Goal: Task Accomplishment & Management: Manage account settings

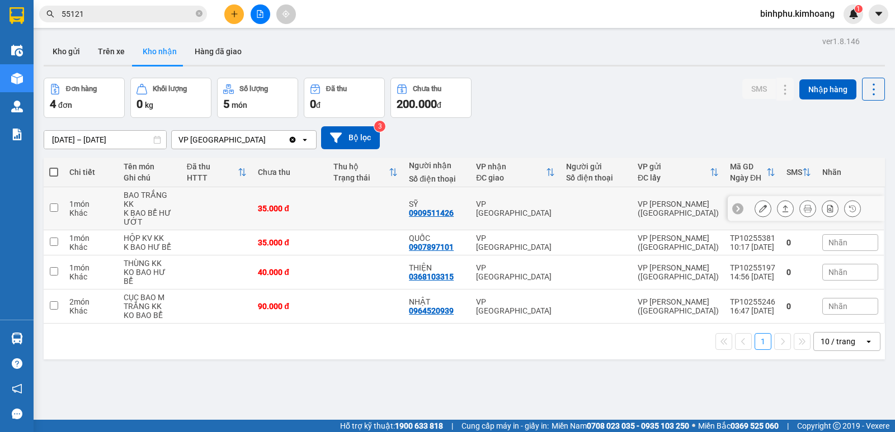
scroll to position [51, 0]
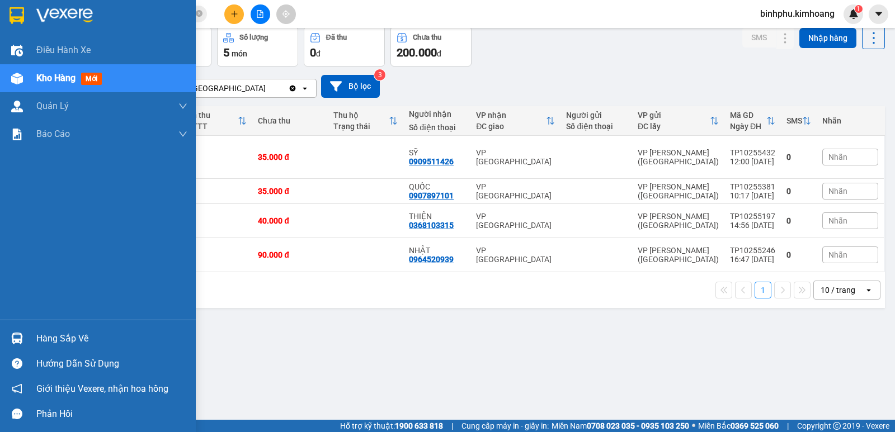
click at [37, 342] on div "Hàng sắp về" at bounding box center [111, 339] width 151 height 17
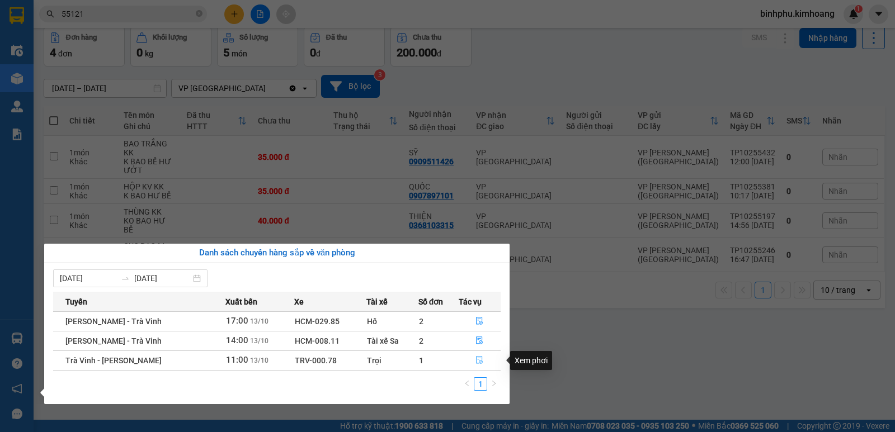
click at [477, 362] on icon "file-done" at bounding box center [480, 360] width 8 height 8
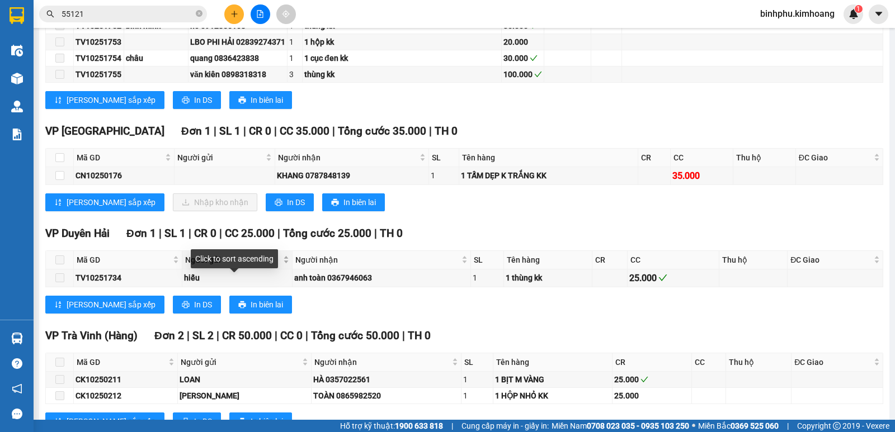
scroll to position [839, 0]
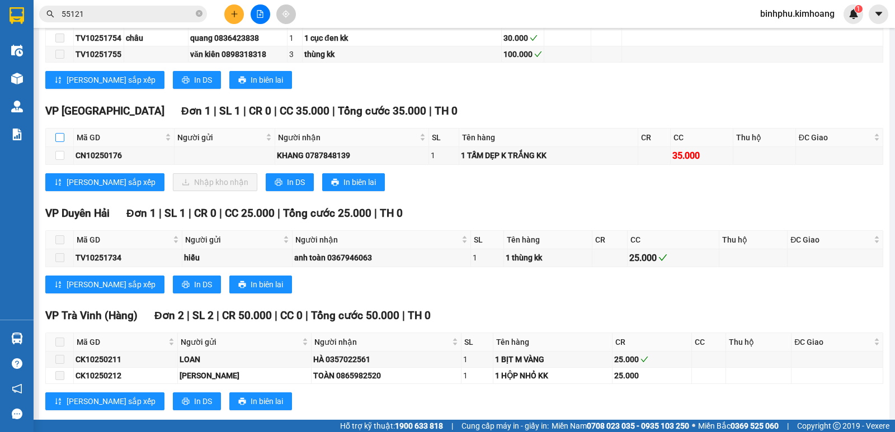
click at [61, 142] on input "checkbox" at bounding box center [59, 137] width 9 height 9
checkbox input "true"
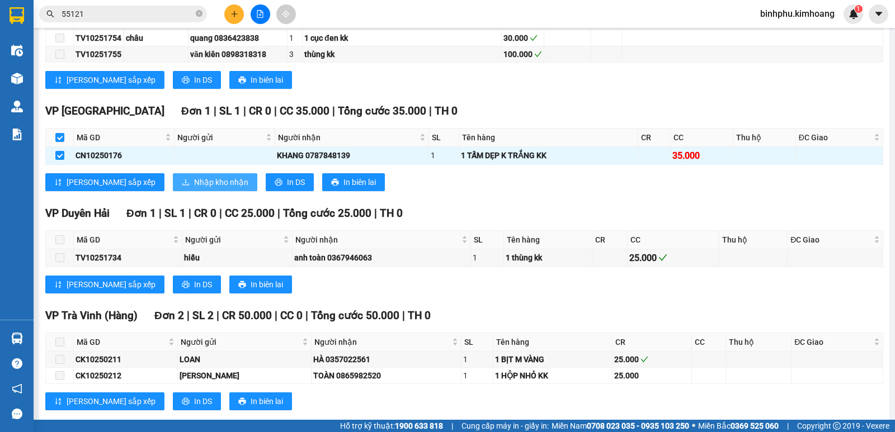
click at [194, 189] on span "Nhập kho nhận" at bounding box center [221, 182] width 54 height 12
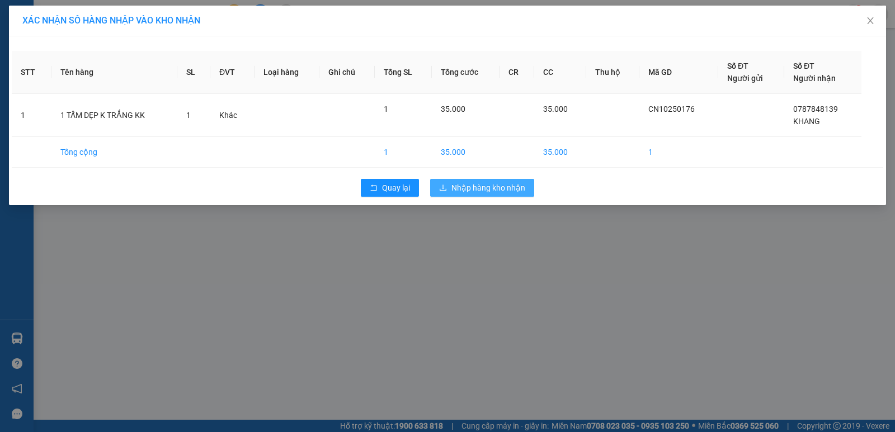
click at [452, 189] on span "Nhập hàng kho nhận" at bounding box center [488, 188] width 74 height 12
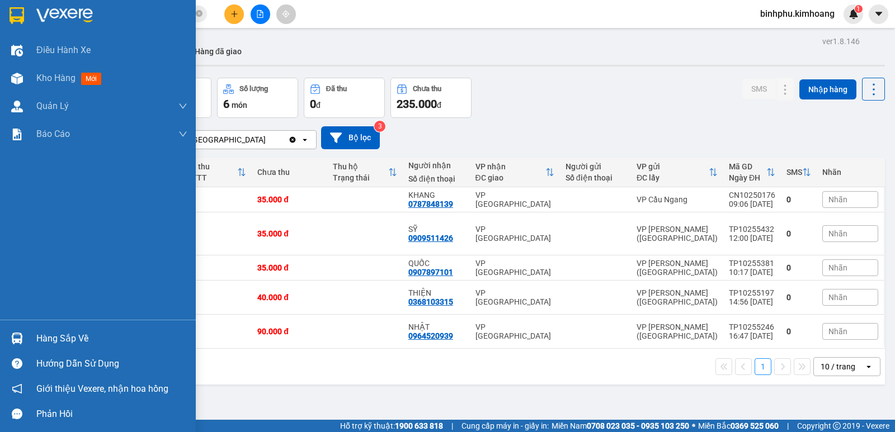
click at [25, 341] on div at bounding box center [17, 339] width 20 height 20
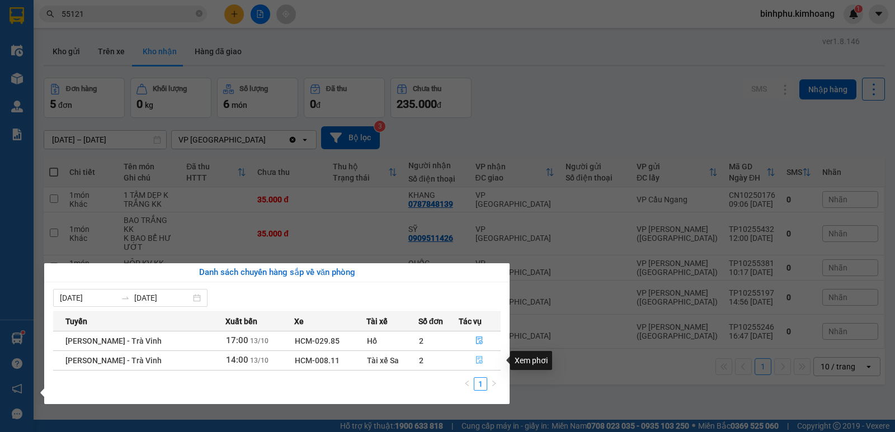
click at [476, 360] on icon "file-done" at bounding box center [480, 360] width 8 height 8
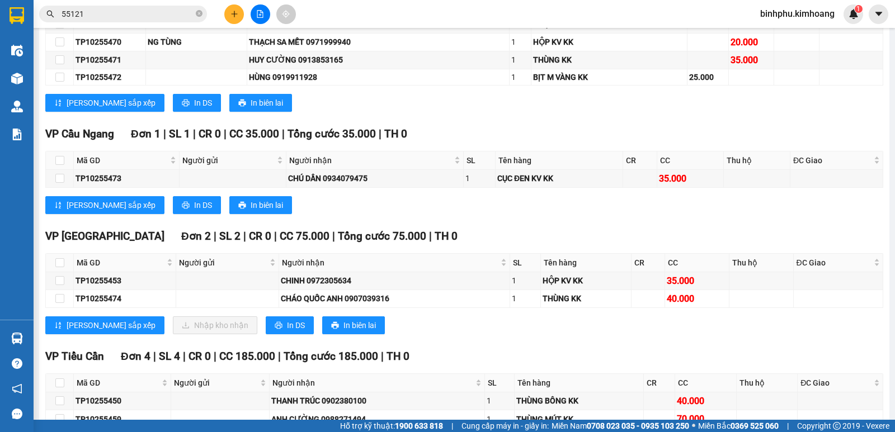
scroll to position [448, 0]
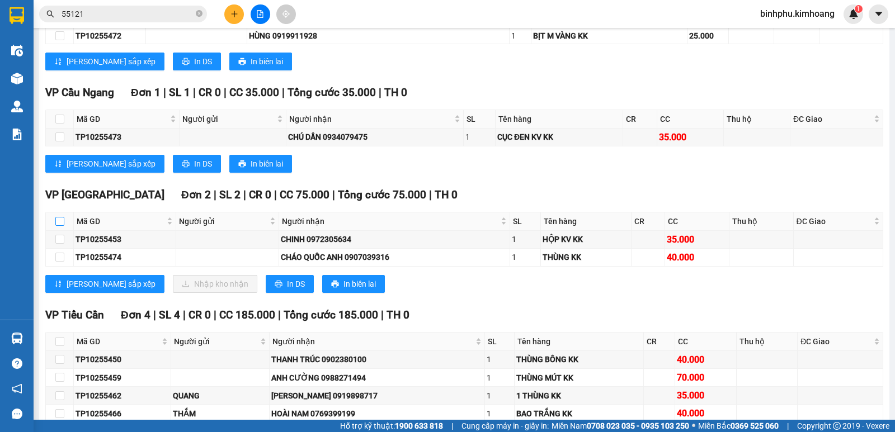
click at [62, 226] on input "checkbox" at bounding box center [59, 221] width 9 height 9
checkbox input "true"
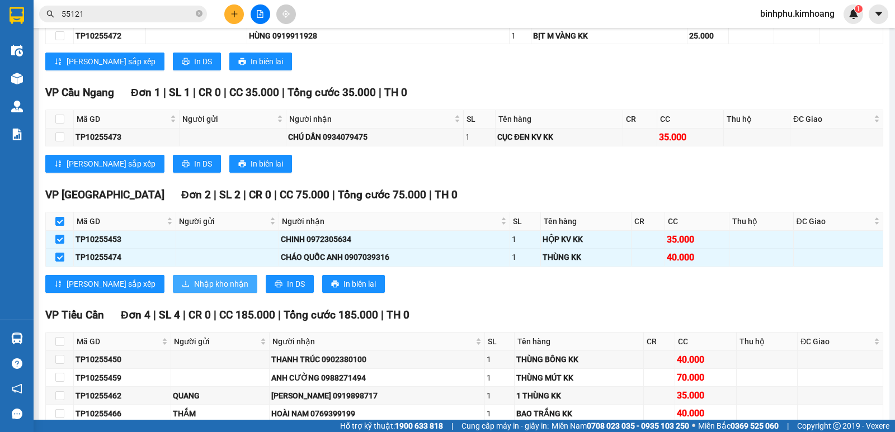
click at [194, 290] on span "Nhập kho nhận" at bounding box center [221, 284] width 54 height 12
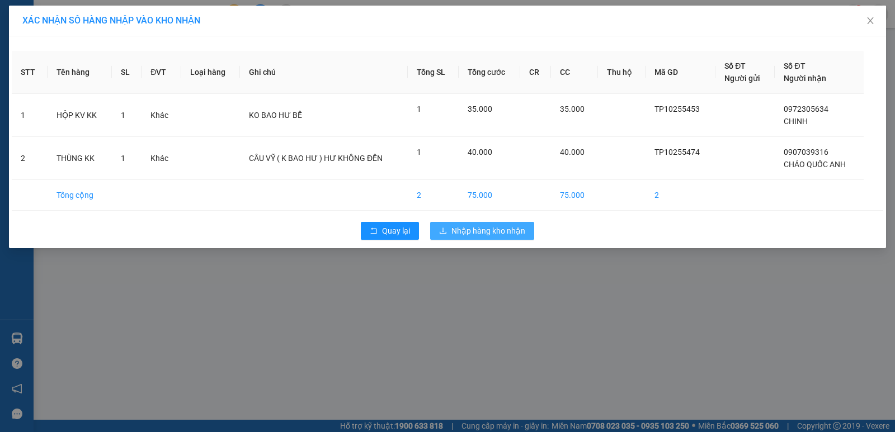
click at [506, 236] on span "Nhập hàng kho nhận" at bounding box center [488, 231] width 74 height 12
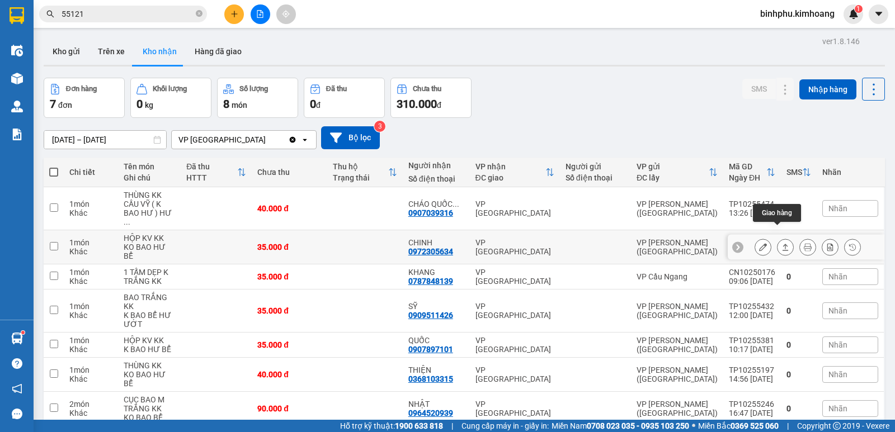
click at [778, 238] on button at bounding box center [786, 248] width 16 height 20
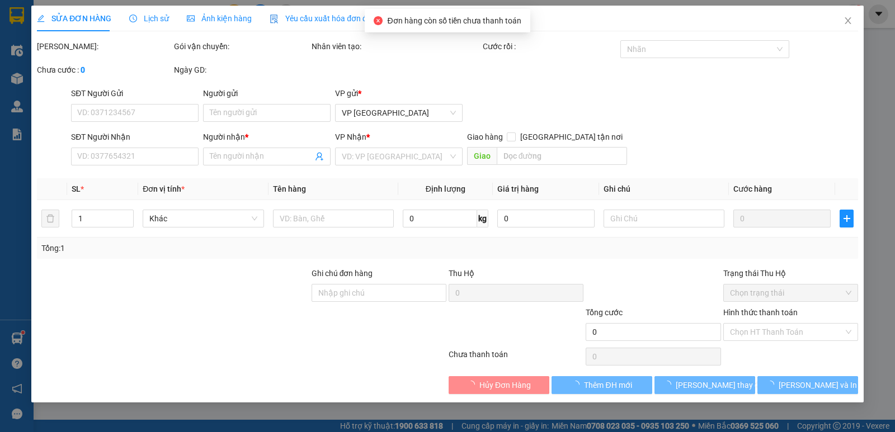
type input "0972305634"
type input "CHINH"
type input "35.000"
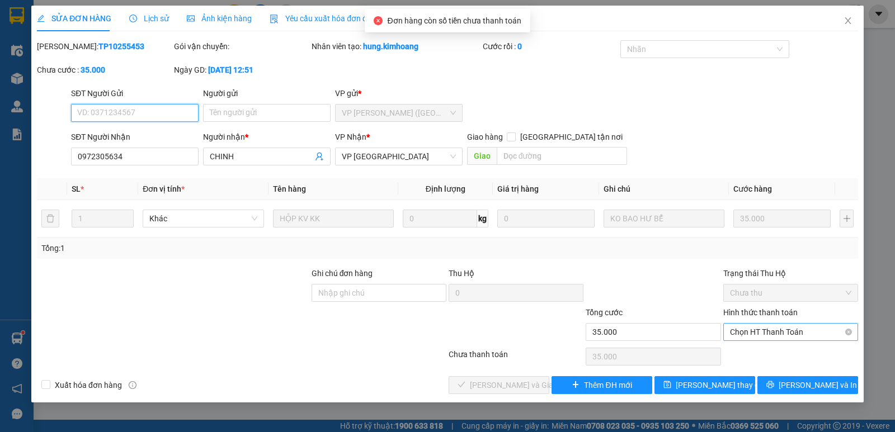
click at [747, 333] on span "Chọn HT Thanh Toán" at bounding box center [790, 332] width 121 height 17
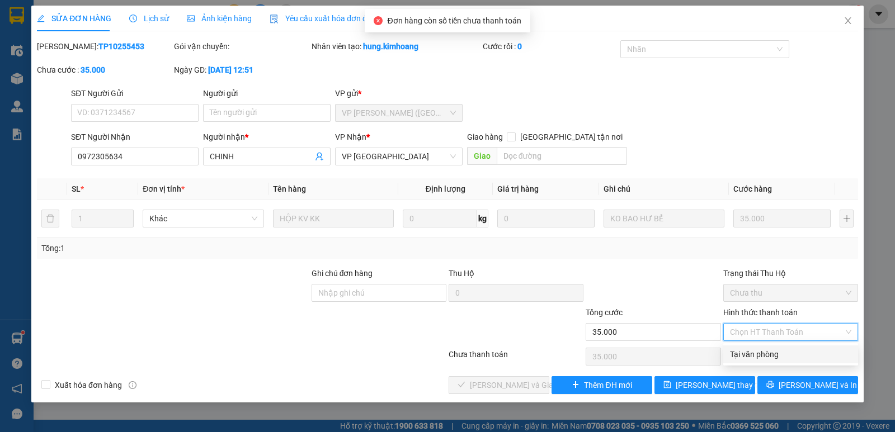
click at [760, 349] on div "Tại văn phòng" at bounding box center [790, 355] width 121 height 12
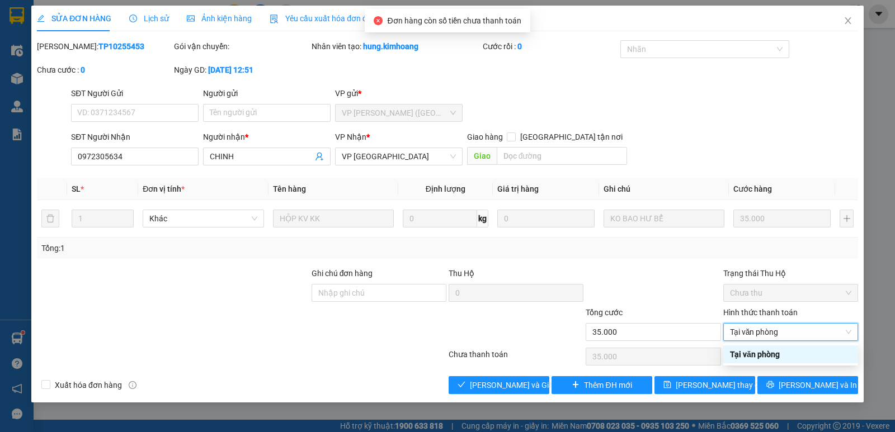
type input "0"
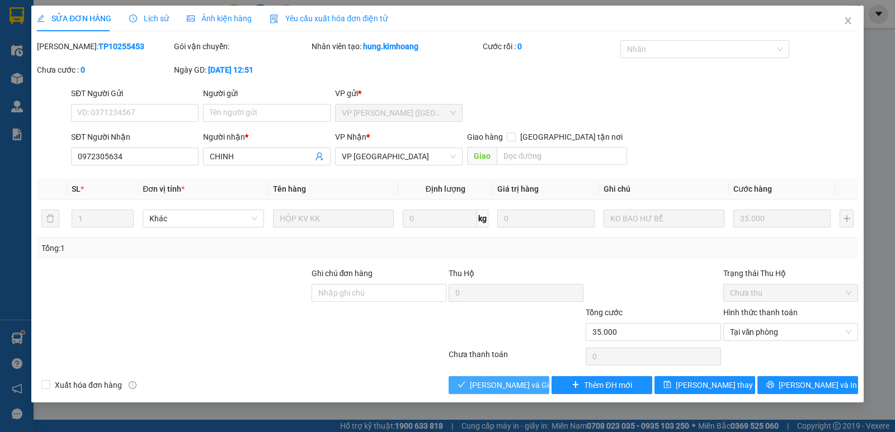
click at [514, 377] on button "[PERSON_NAME] và Giao hàng" at bounding box center [499, 386] width 101 height 18
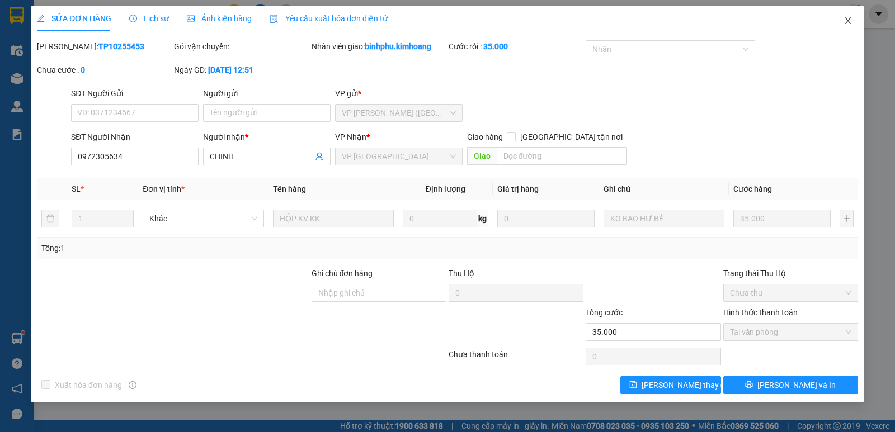
click at [843, 21] on span "Close" at bounding box center [847, 21] width 31 height 31
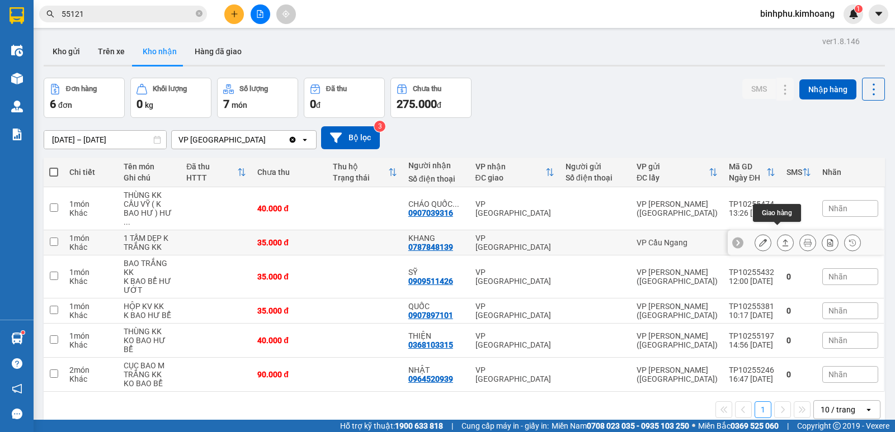
click at [778, 233] on button at bounding box center [786, 243] width 16 height 20
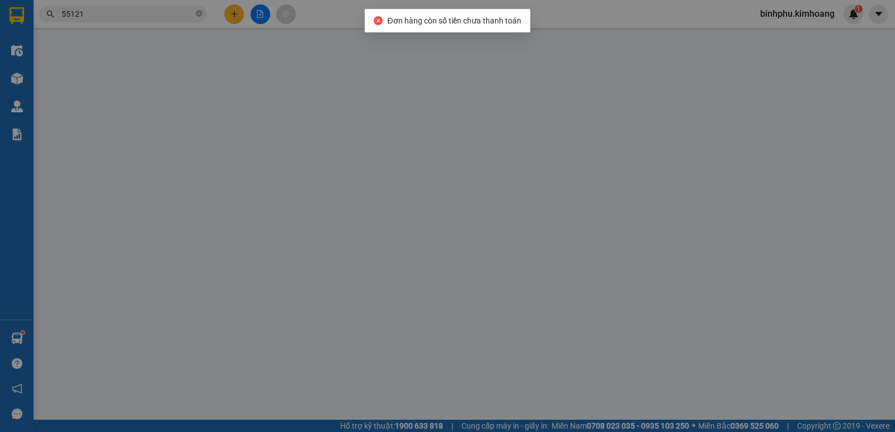
type input "0787848139"
type input "KHANG"
type input "35.000"
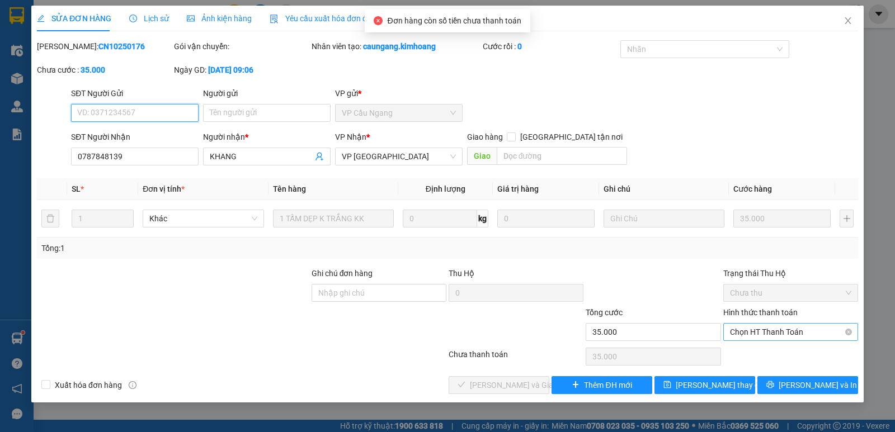
click at [758, 330] on span "Chọn HT Thanh Toán" at bounding box center [790, 332] width 121 height 17
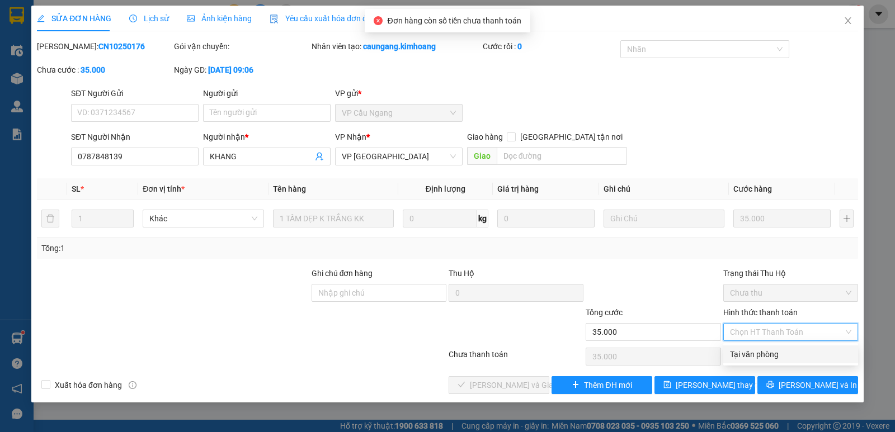
click at [760, 351] on div "Tại văn phòng" at bounding box center [790, 355] width 121 height 12
type input "0"
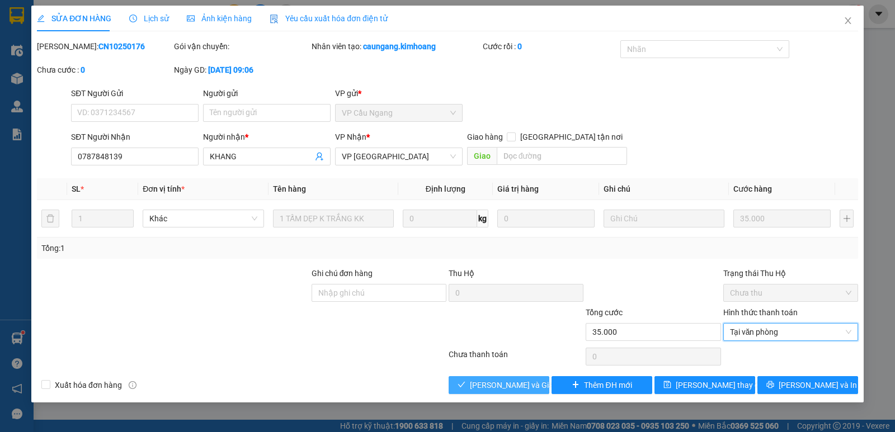
click at [526, 379] on span "[PERSON_NAME] và Giao hàng" at bounding box center [523, 385] width 107 height 12
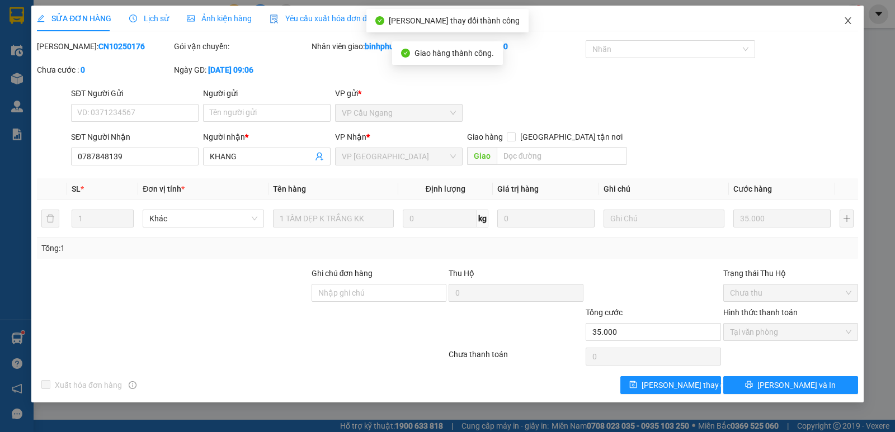
click at [852, 21] on icon "close" at bounding box center [848, 20] width 9 height 9
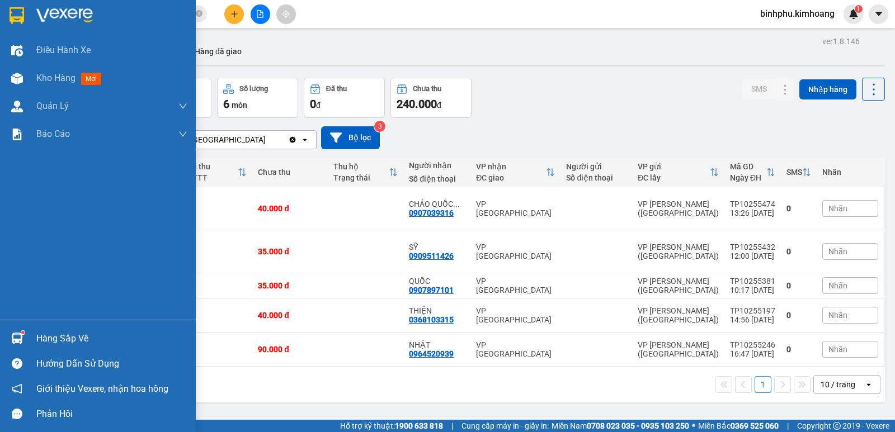
click at [10, 331] on div at bounding box center [17, 339] width 20 height 20
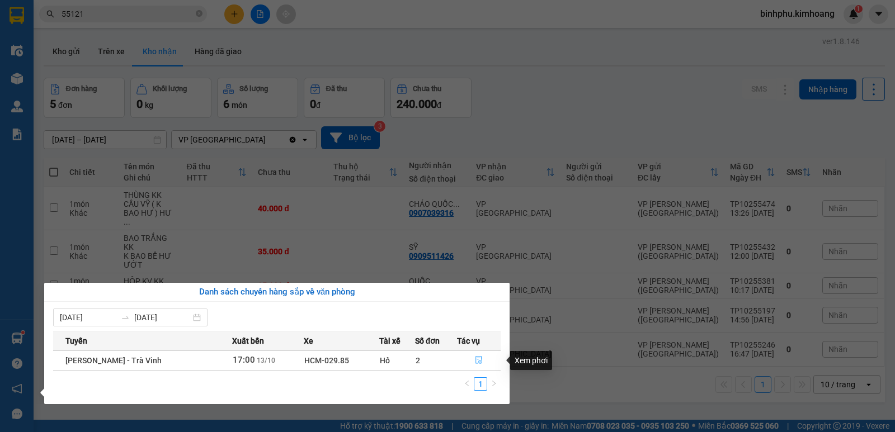
click at [476, 360] on icon "file-done" at bounding box center [479, 361] width 7 height 8
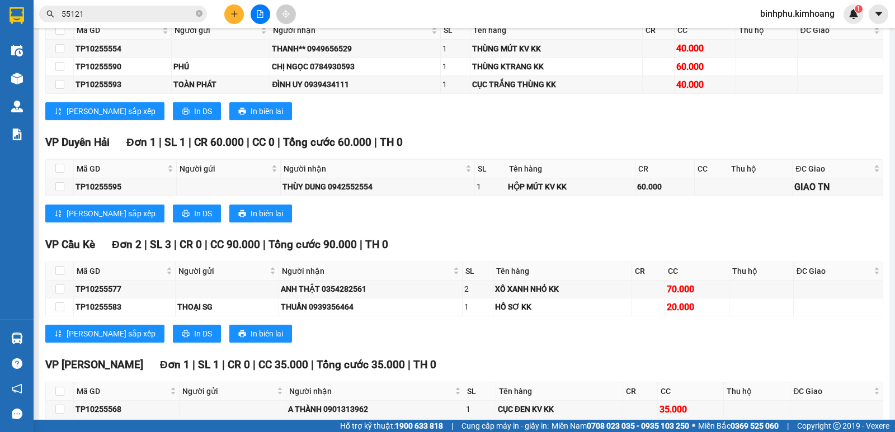
scroll to position [1231, 0]
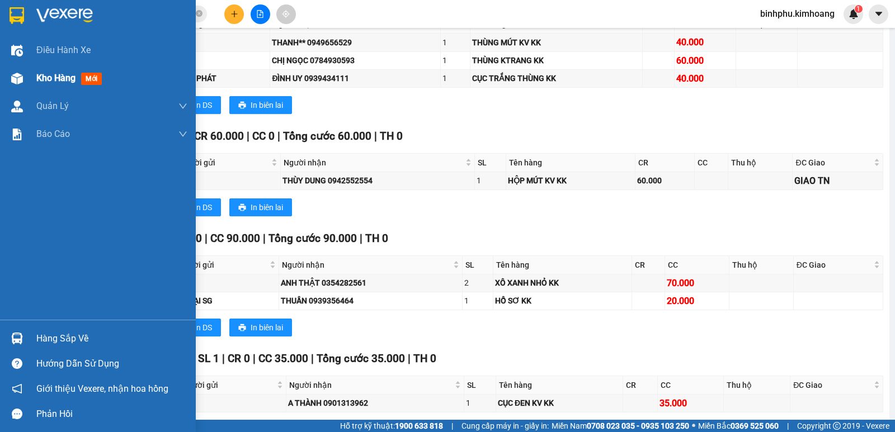
click at [27, 78] on div "Kho hàng mới" at bounding box center [98, 78] width 196 height 28
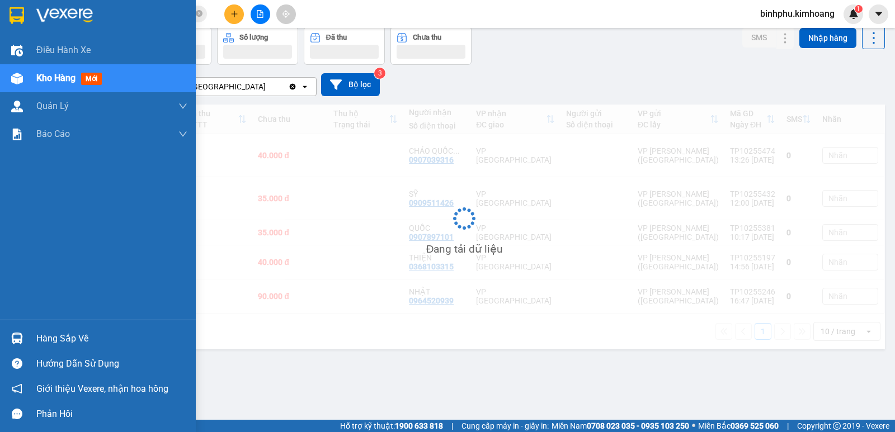
scroll to position [51, 0]
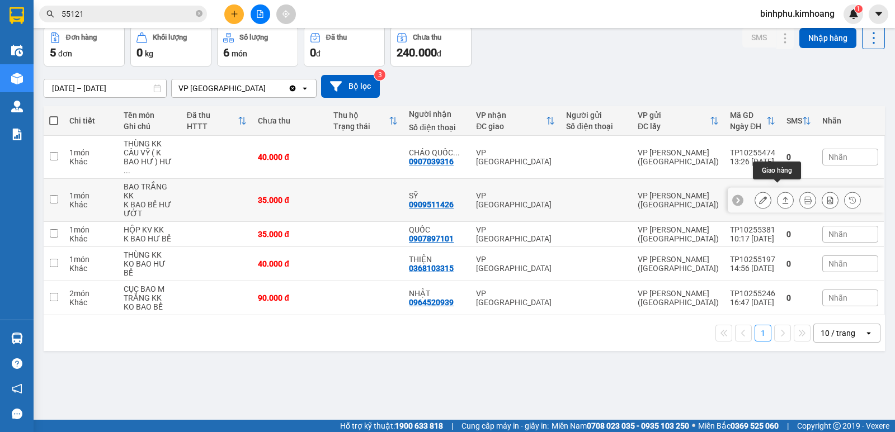
click at [783, 197] on icon at bounding box center [786, 200] width 6 height 7
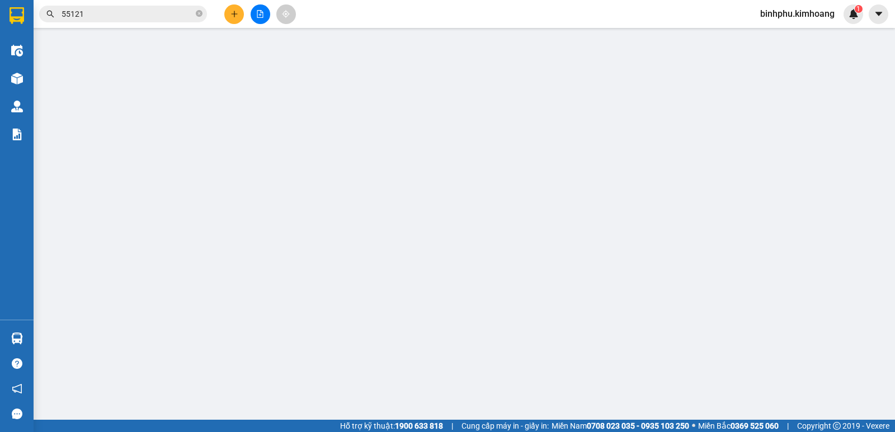
type input "0909511426"
type input "SỸ"
type input "35.000"
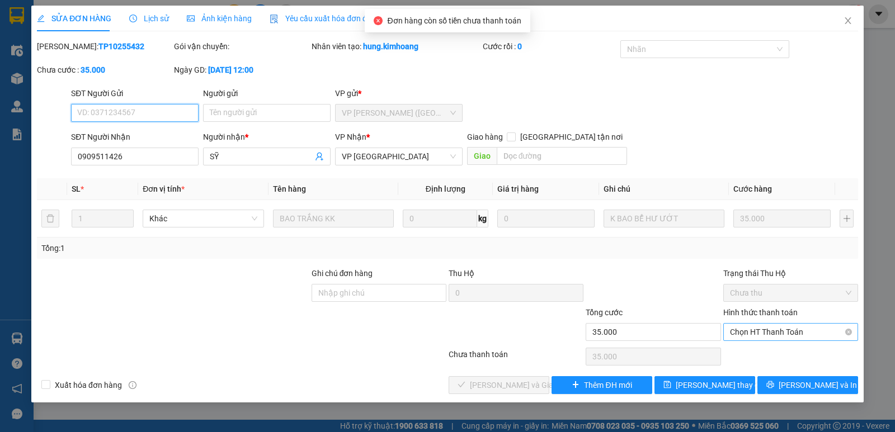
click at [735, 330] on span "Chọn HT Thanh Toán" at bounding box center [790, 332] width 121 height 17
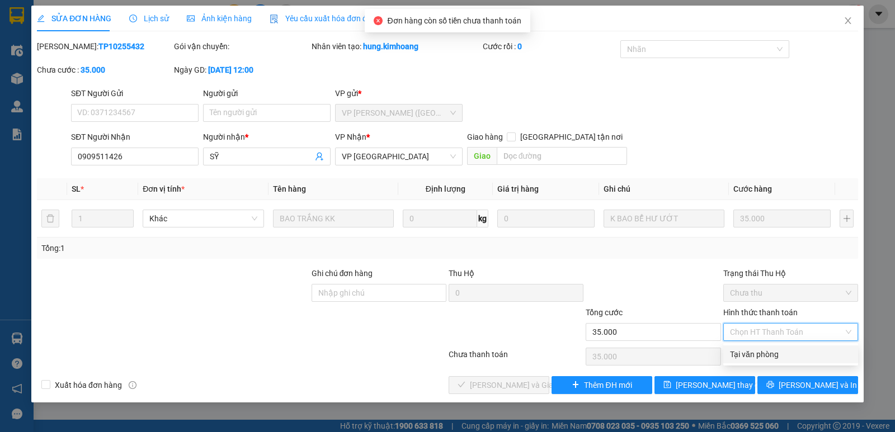
click at [756, 350] on div "Tại văn phòng" at bounding box center [790, 355] width 121 height 12
type input "0"
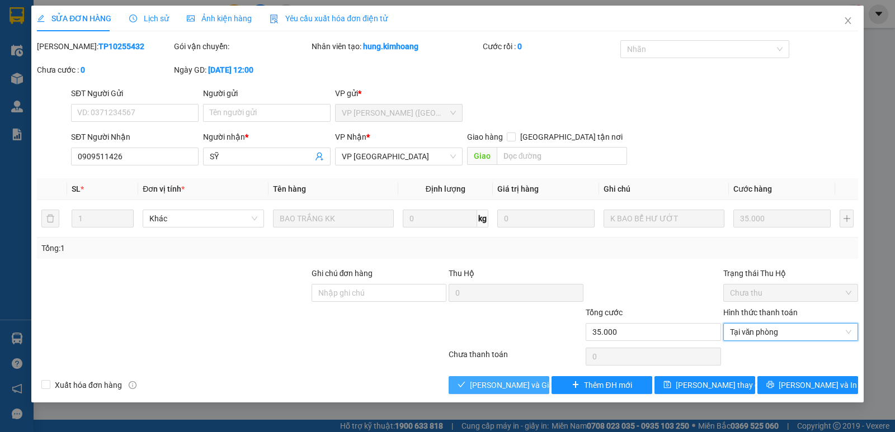
click at [529, 377] on button "[PERSON_NAME] và Giao hàng" at bounding box center [499, 386] width 101 height 18
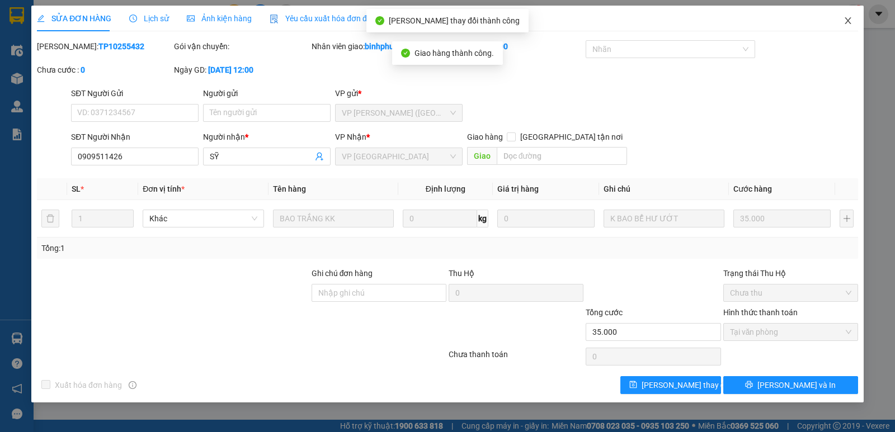
click at [845, 12] on span "Close" at bounding box center [847, 21] width 31 height 31
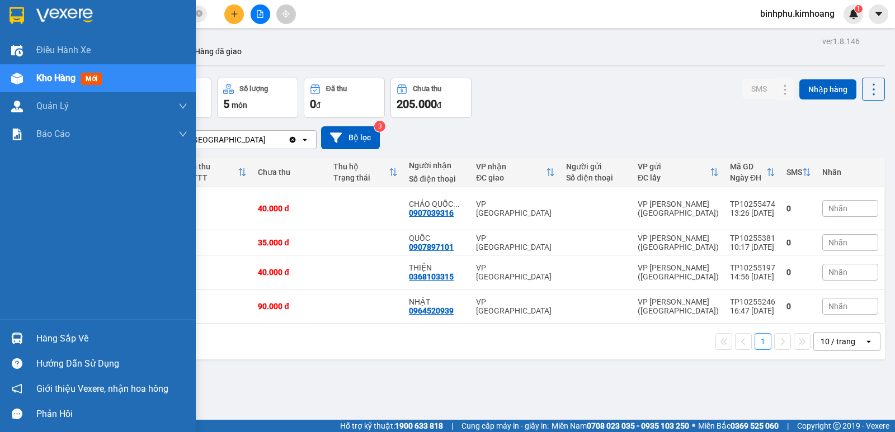
click at [3, 343] on div "Hàng sắp về" at bounding box center [98, 338] width 196 height 25
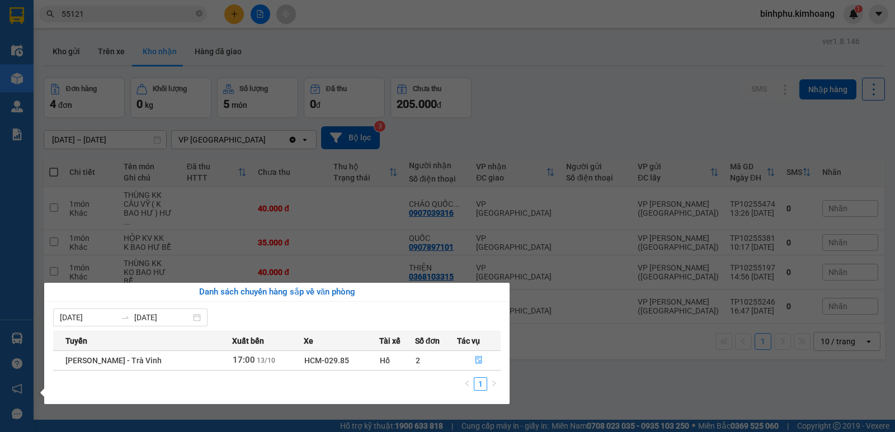
click at [8, 301] on div "Điều hành xe Kho hàng mới Quản [PERSON_NAME] lý chuyến Quản lý khách hàng mới B…" at bounding box center [17, 216] width 34 height 432
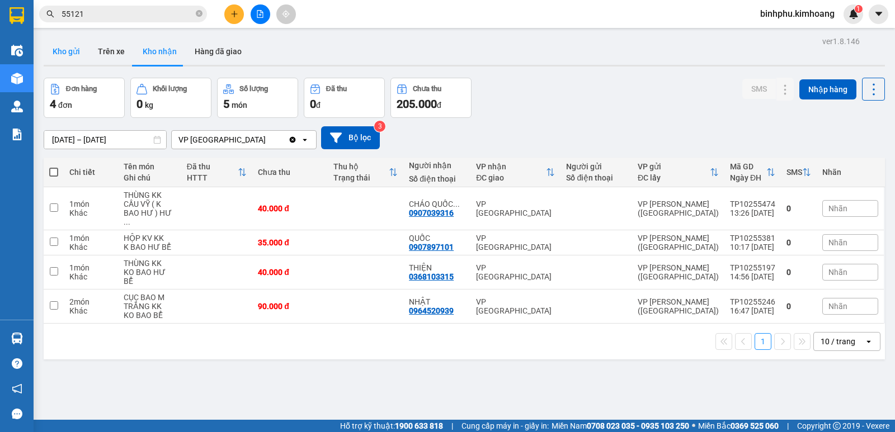
click at [58, 46] on button "Kho gửi" at bounding box center [66, 51] width 45 height 27
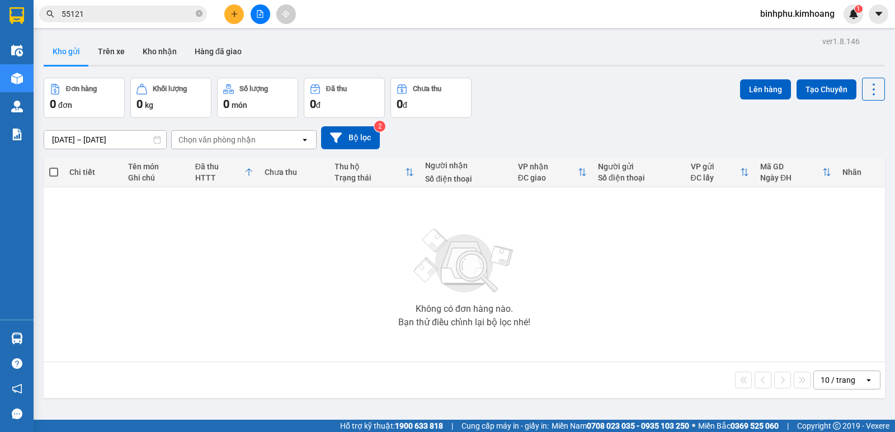
click at [117, 12] on input "55121" at bounding box center [128, 14] width 132 height 12
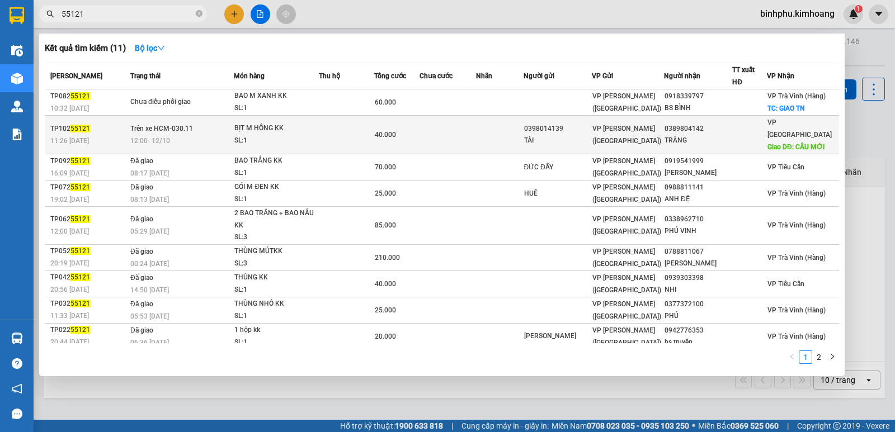
click at [359, 125] on td at bounding box center [346, 135] width 55 height 39
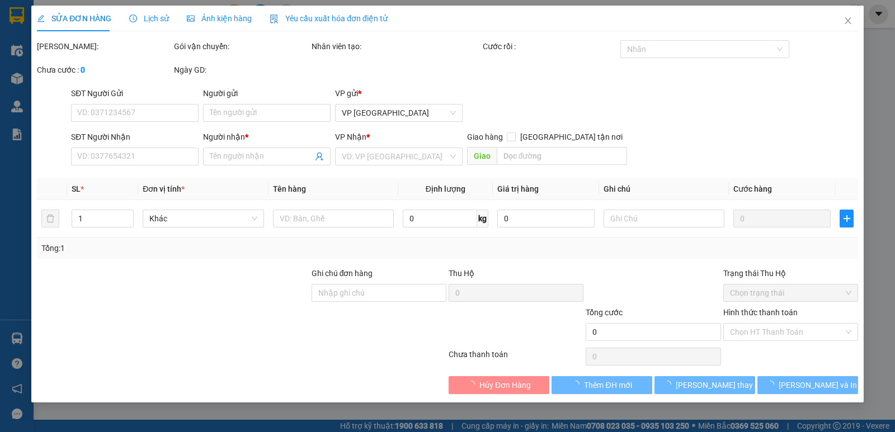
type input "0398014139"
type input "TÀI"
type input "0389804142"
type input "TRÀNG"
type input "CẦU MỚI"
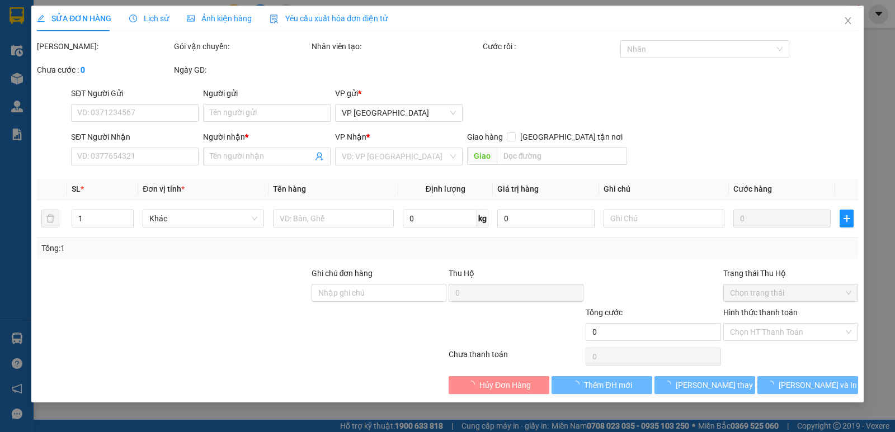
type input "40.000"
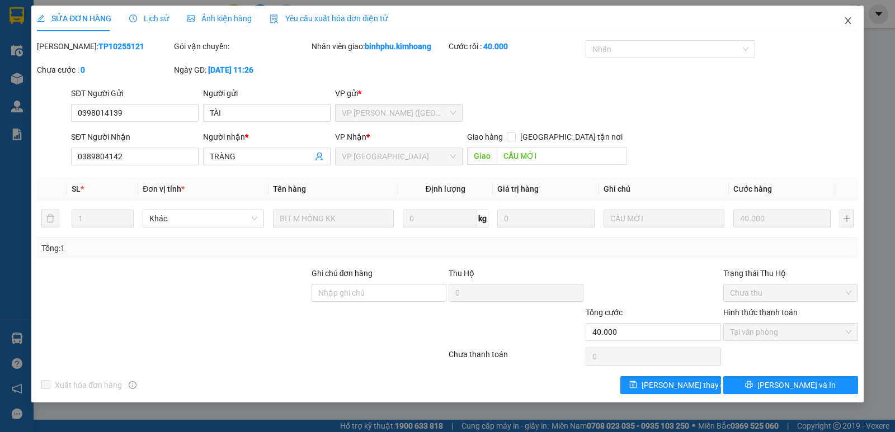
click at [845, 23] on icon "close" at bounding box center [848, 20] width 9 height 9
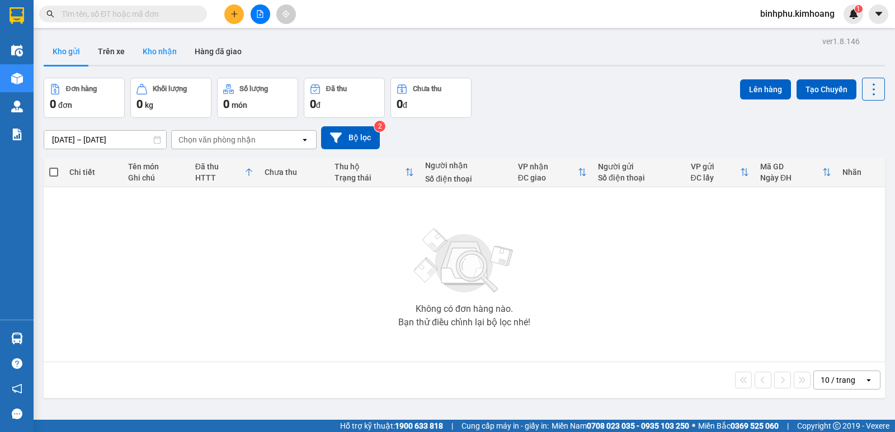
click at [143, 46] on button "Kho nhận" at bounding box center [160, 51] width 52 height 27
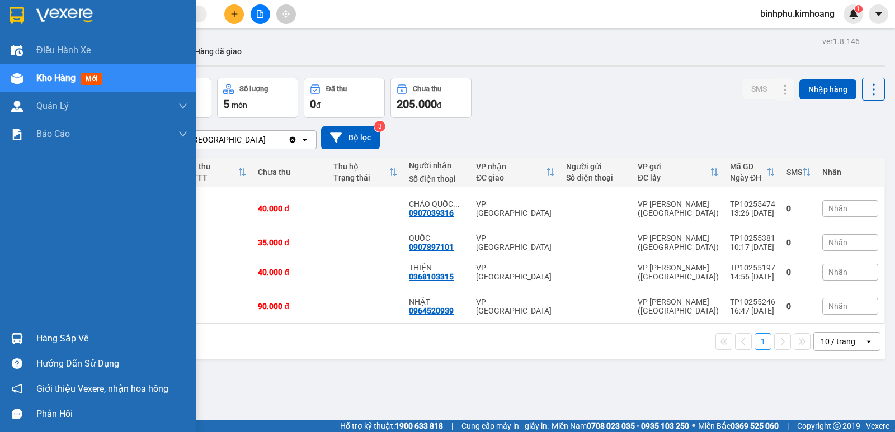
click at [16, 337] on img at bounding box center [17, 339] width 12 height 12
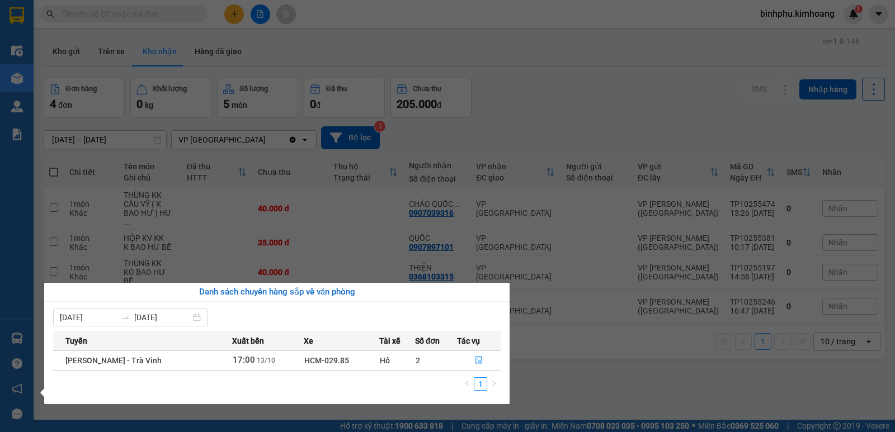
click at [618, 78] on section "Kết quả tìm kiếm ( 0 ) Bộ lọc No Data binhphu.kimhoang 1 Điều hành xe Kho hàng …" at bounding box center [447, 216] width 895 height 432
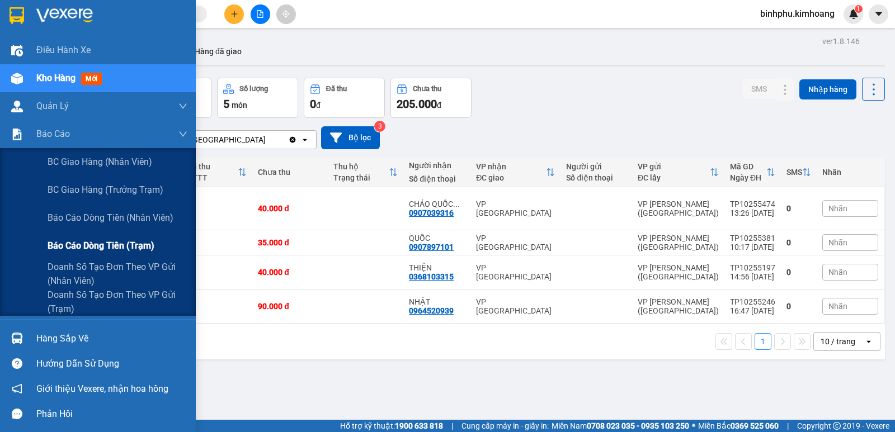
click at [56, 233] on div "Báo cáo dòng tiền (trạm)" at bounding box center [118, 246] width 140 height 28
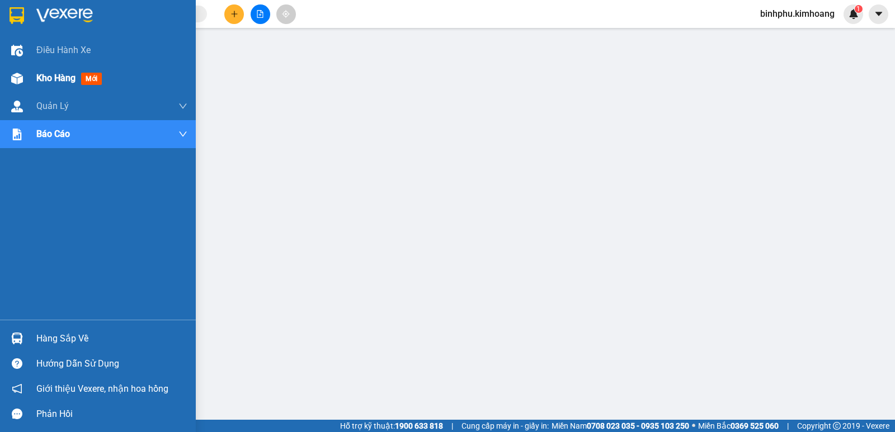
click at [21, 83] on img at bounding box center [17, 79] width 12 height 12
